Goal: Find specific page/section: Find specific page/section

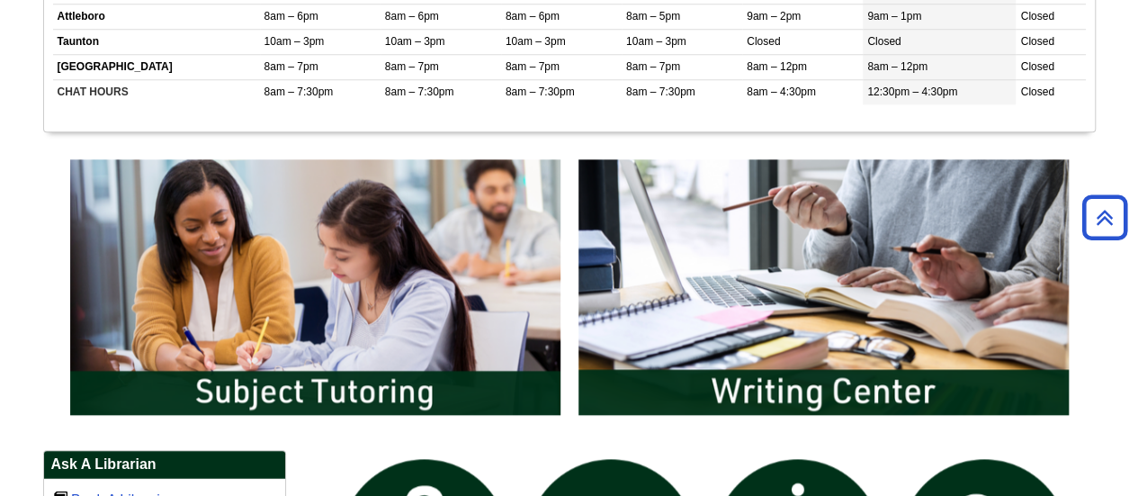
scroll to position [630, 0]
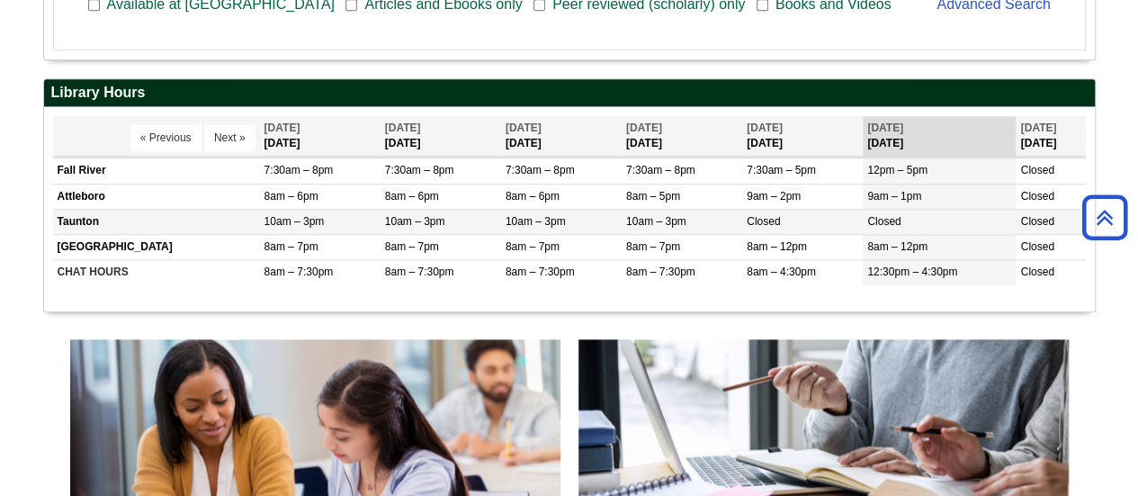
drag, startPoint x: 259, startPoint y: 218, endPoint x: 324, endPoint y: 222, distance: 65.0
click at [324, 222] on td "10am – 3pm" at bounding box center [320, 221] width 121 height 25
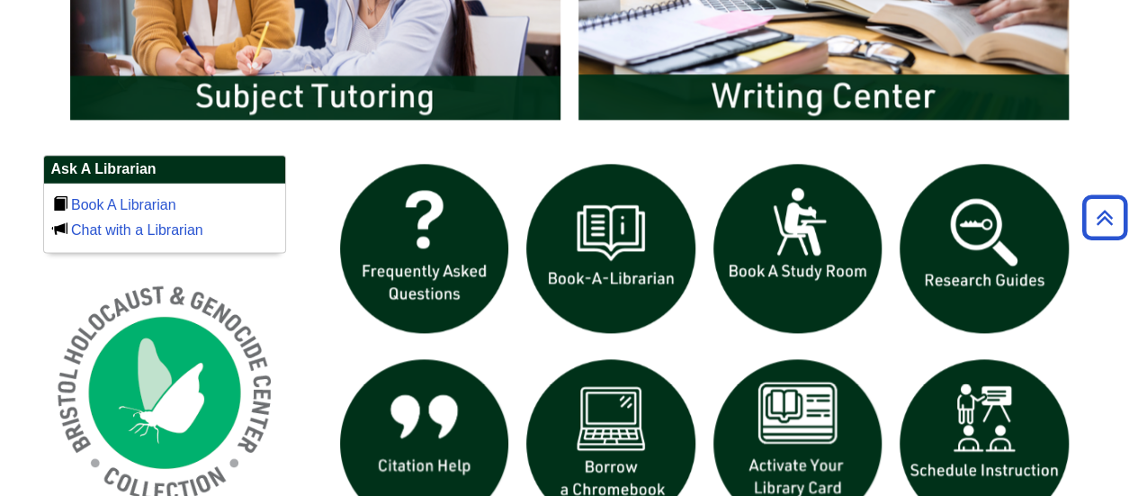
scroll to position [927, 0]
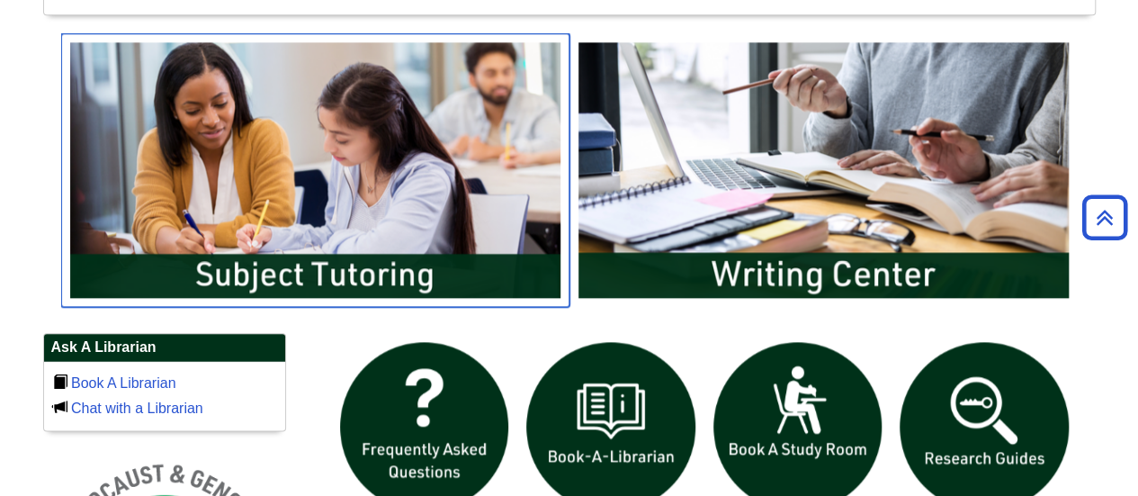
click at [204, 183] on img "slideshow" at bounding box center [315, 170] width 508 height 274
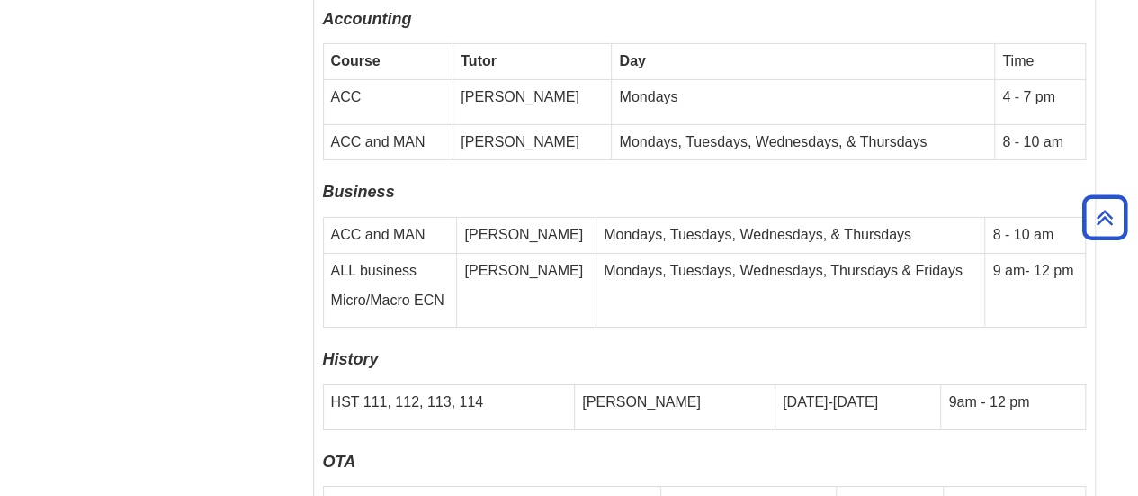
scroll to position [6390, 0]
